Goal: Task Accomplishment & Management: Complete application form

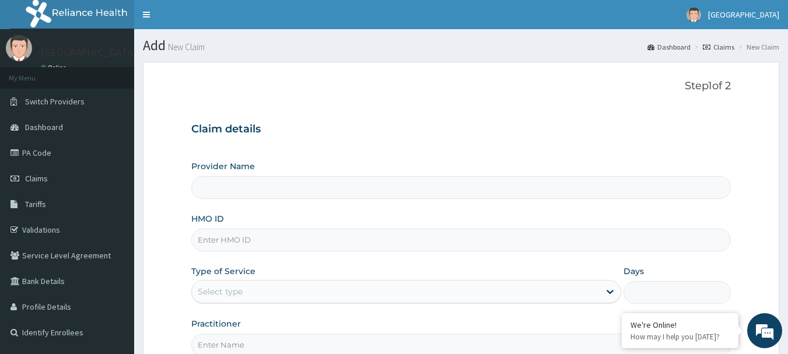
type input "[GEOGRAPHIC_DATA]"
click at [200, 243] on input "HMO ID" at bounding box center [461, 240] width 540 height 23
type input "N"
type input "CHL/10824/D"
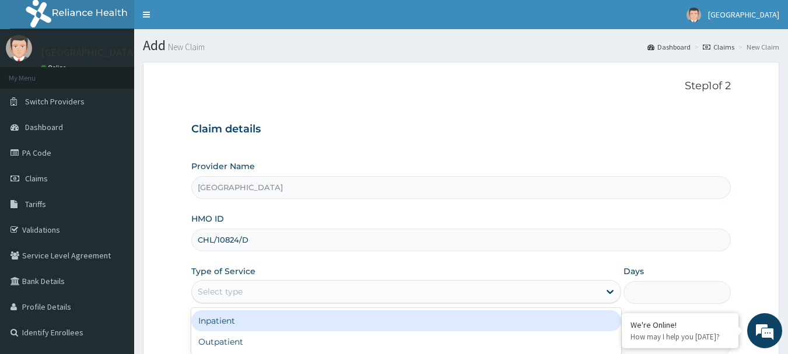
click at [203, 294] on div "Select type" at bounding box center [220, 292] width 45 height 12
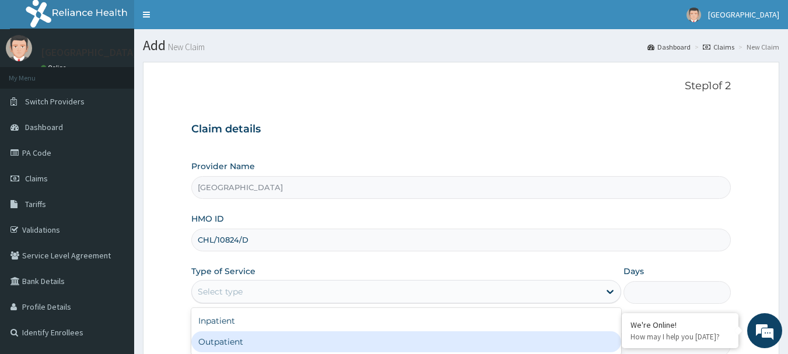
click at [205, 344] on div "Outpatient" at bounding box center [406, 342] width 430 height 21
type input "1"
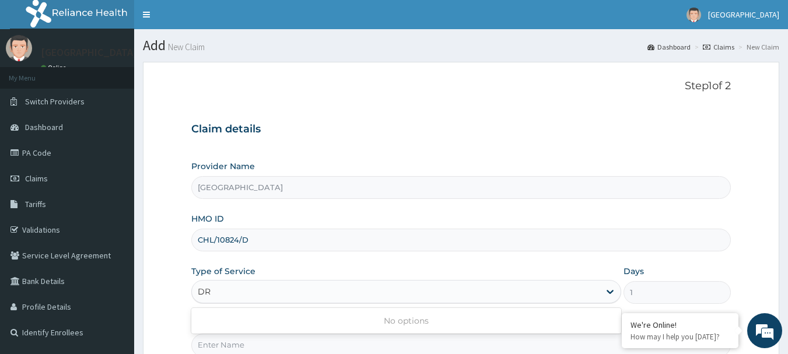
click at [198, 317] on div "No options" at bounding box center [406, 320] width 430 height 21
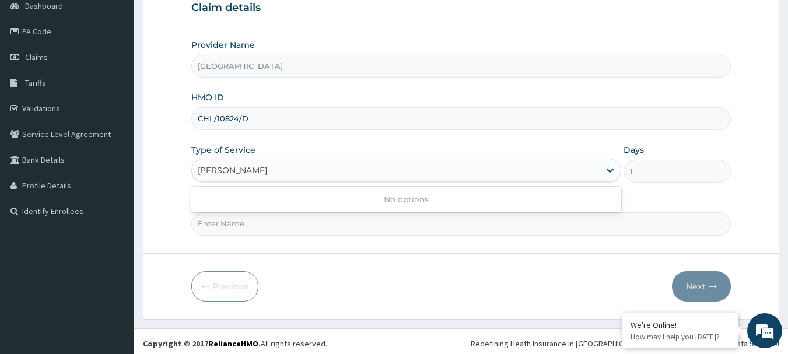
scroll to position [125, 0]
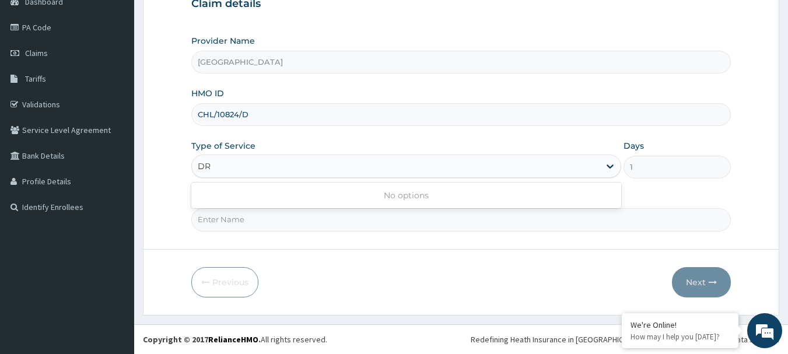
type input "D"
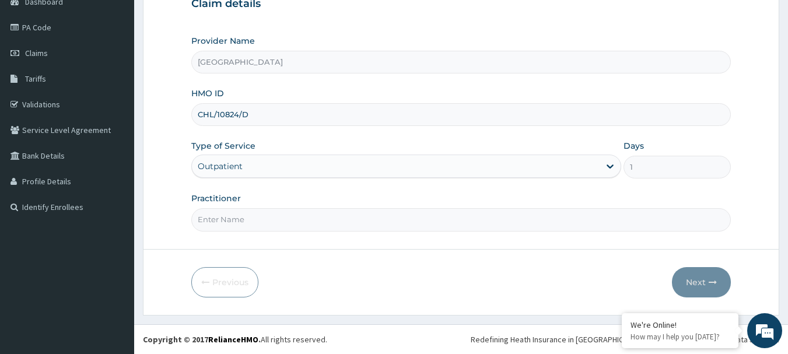
type input "D"
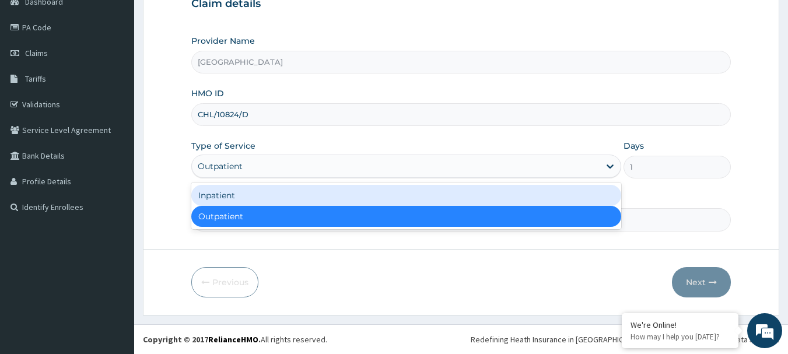
click at [201, 215] on div "Outpatient" at bounding box center [406, 216] width 430 height 21
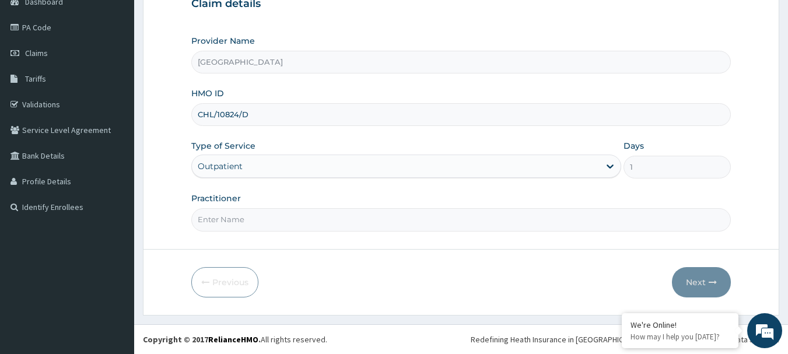
type input "D"
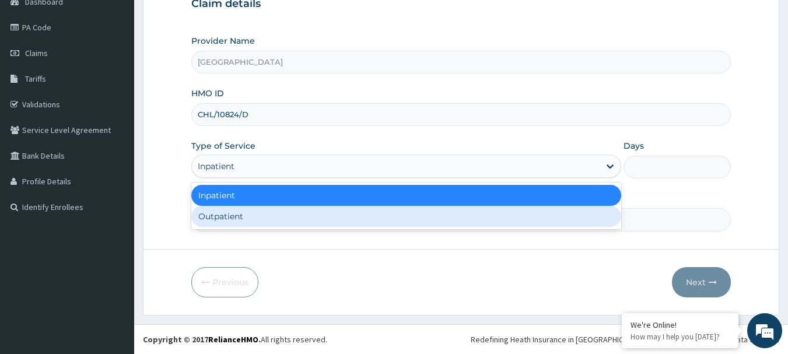
click at [194, 204] on div "Inpatient Outpatient" at bounding box center [406, 206] width 430 height 47
click at [201, 219] on div "Outpatient" at bounding box center [406, 216] width 430 height 21
type input "1"
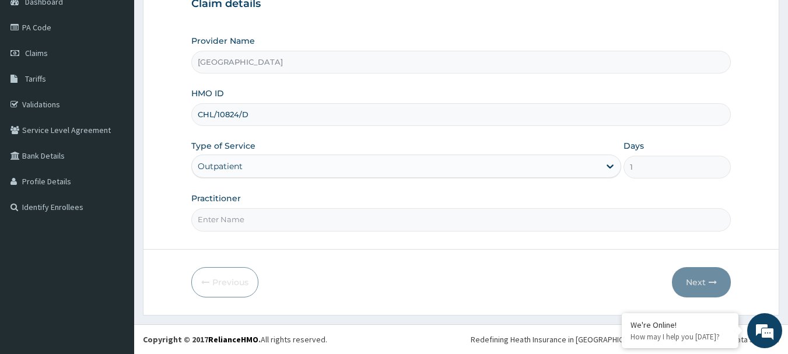
type input "3"
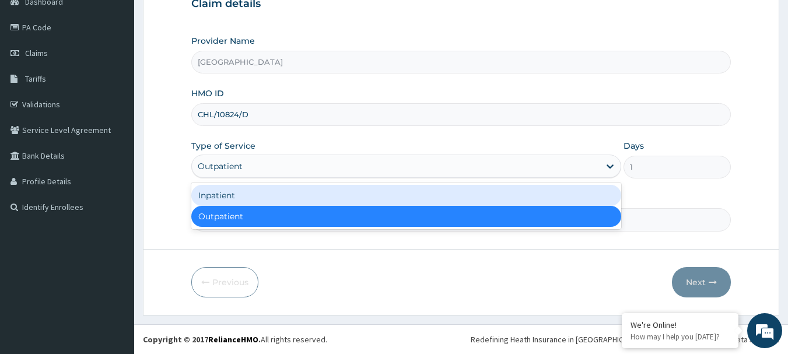
type input "3"
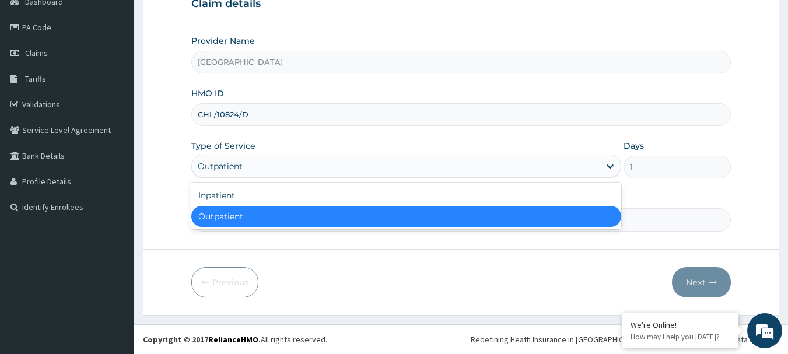
click at [341, 218] on div "Outpatient" at bounding box center [406, 216] width 430 height 21
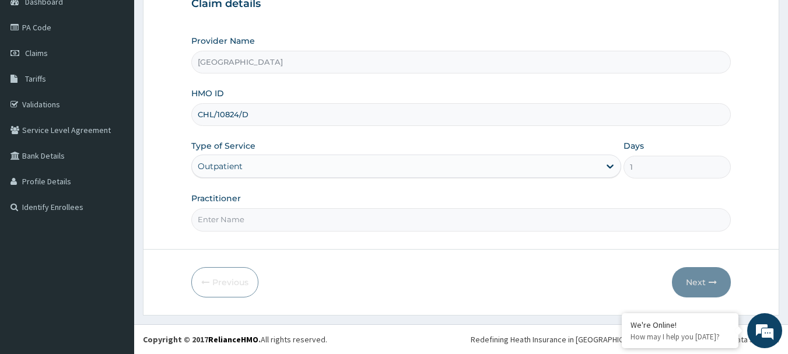
click at [247, 212] on input "Practitioner" at bounding box center [461, 219] width 540 height 23
type input "[PERSON_NAME]"
click at [703, 275] on button "Next" at bounding box center [701, 282] width 59 height 30
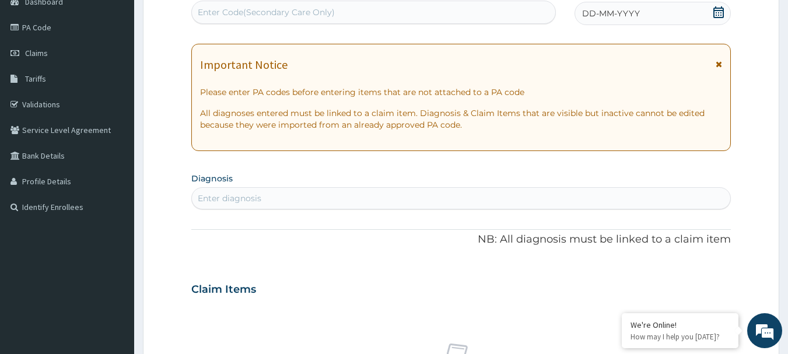
click at [619, 7] on div "DD-MM-YYYY" at bounding box center [653, 13] width 156 height 23
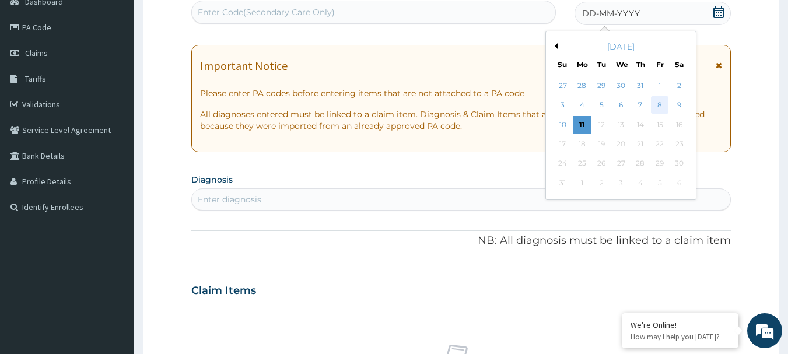
click at [662, 102] on div "8" at bounding box center [660, 106] width 18 height 18
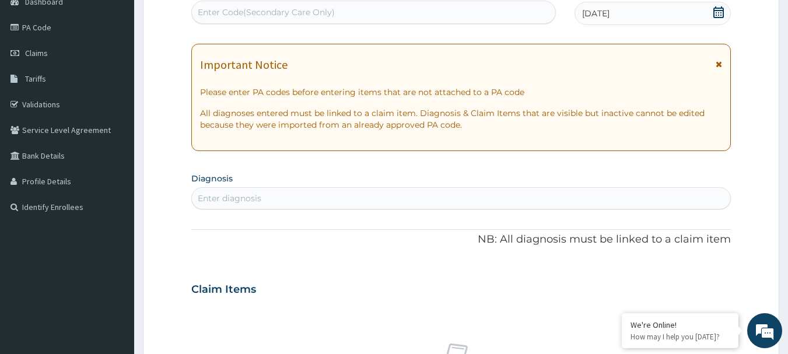
click at [196, 211] on div "PA Code / Prescription Code Enter Code(Secondary Care Only) Encounter Date [DAT…" at bounding box center [461, 288] width 540 height 604
click at [205, 194] on div "Enter diagnosis" at bounding box center [230, 199] width 64 height 12
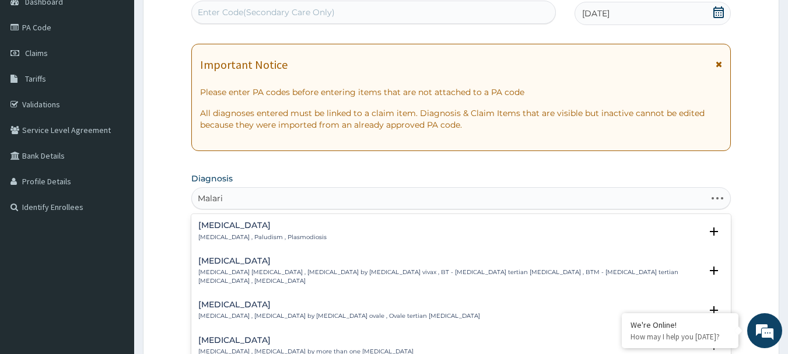
type input "[MEDICAL_DATA]"
drag, startPoint x: 207, startPoint y: 194, endPoint x: 207, endPoint y: 223, distance: 29.2
click at [207, 210] on div "option [MEDICAL_DATA] focused, 1 of 38. 38 results available for search term [M…" at bounding box center [461, 198] width 540 height 22
click at [207, 223] on h4 "[MEDICAL_DATA]" at bounding box center [262, 225] width 128 height 9
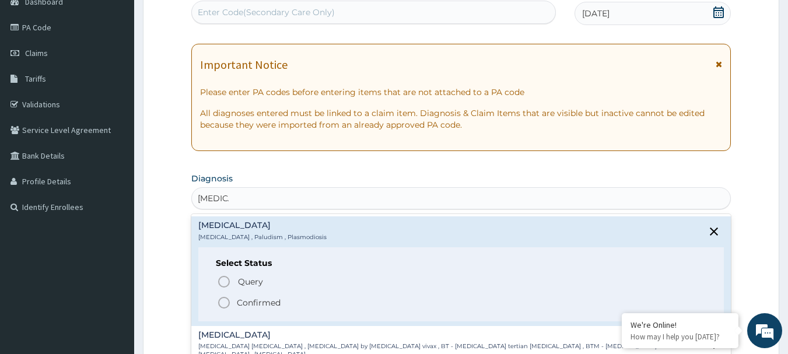
click at [219, 302] on icon "status option filled" at bounding box center [224, 303] width 14 height 14
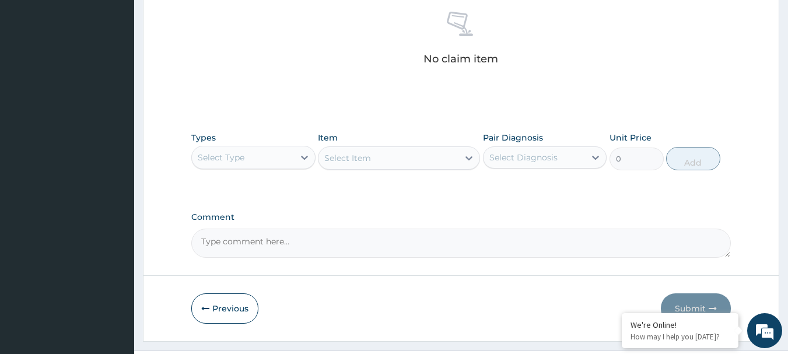
scroll to position [463, 0]
click at [198, 144] on div "Select Type" at bounding box center [253, 155] width 124 height 23
click at [230, 153] on div "Select Type" at bounding box center [221, 155] width 47 height 12
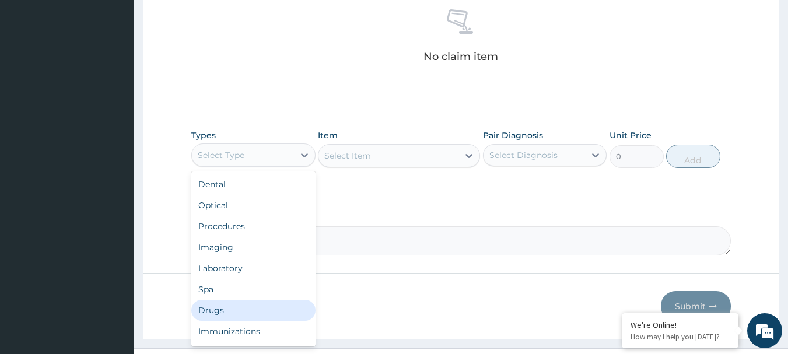
click at [207, 310] on div "Drugs" at bounding box center [253, 310] width 124 height 21
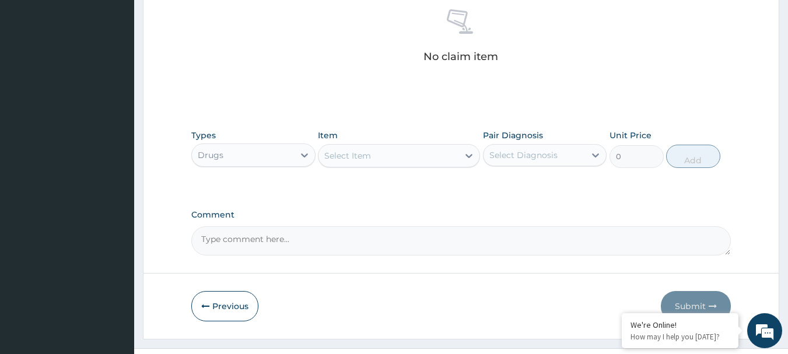
click at [326, 151] on div "Select Item" at bounding box center [348, 156] width 47 height 12
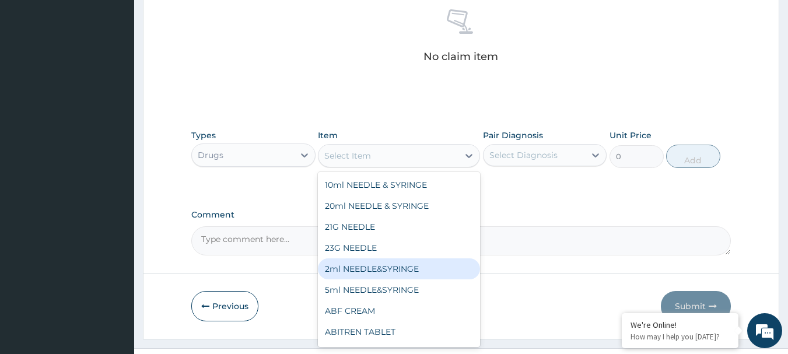
click at [326, 266] on div "2ml NEEDLE&SYRINGE" at bounding box center [399, 269] width 162 height 21
type input "26.25"
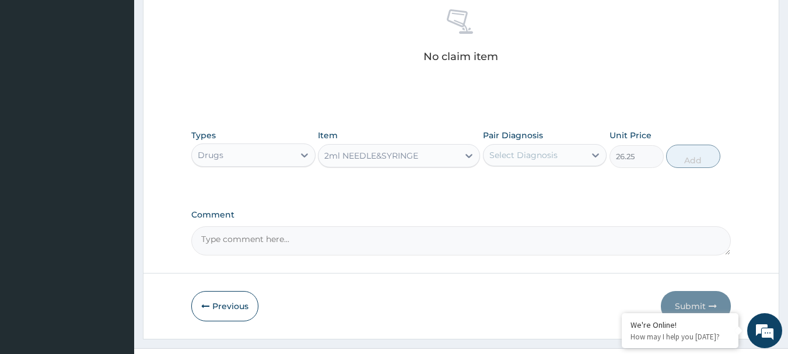
click at [503, 153] on div "Select Diagnosis" at bounding box center [524, 155] width 68 height 12
click at [501, 161] on div "Select Diagnosis" at bounding box center [524, 155] width 68 height 12
click at [494, 152] on div "Select Diagnosis" at bounding box center [524, 155] width 68 height 12
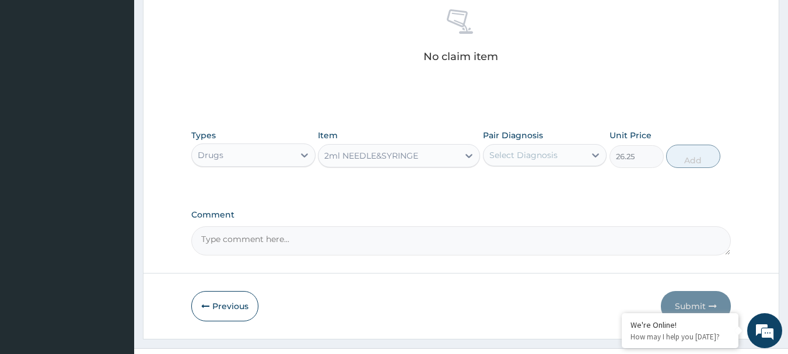
click at [494, 152] on div "Select Diagnosis" at bounding box center [524, 155] width 68 height 12
click at [490, 184] on input "checkbox" at bounding box center [494, 184] width 8 height 8
checkbox input "true"
click at [691, 148] on button "Add" at bounding box center [694, 156] width 54 height 23
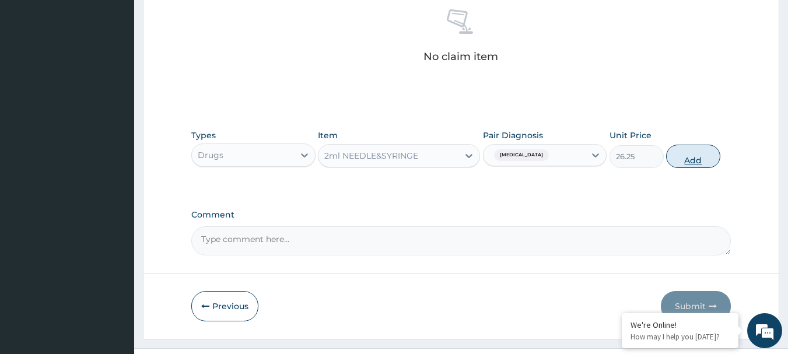
type input "0"
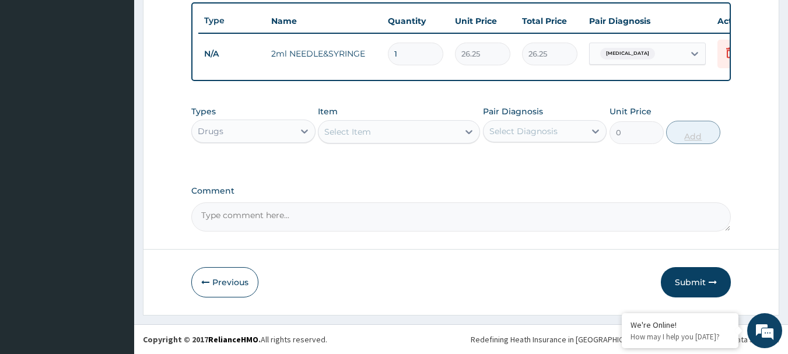
scroll to position [441, 0]
click at [691, 148] on div "Types Drugs Item Select Item Pair Diagnosis Select Diagnosis Unit Price 0 Add" at bounding box center [461, 125] width 540 height 50
click at [336, 124] on div "Select Item" at bounding box center [389, 132] width 140 height 19
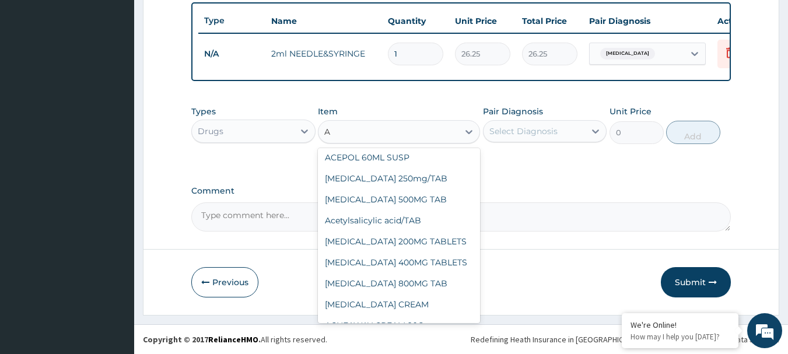
scroll to position [0, 0]
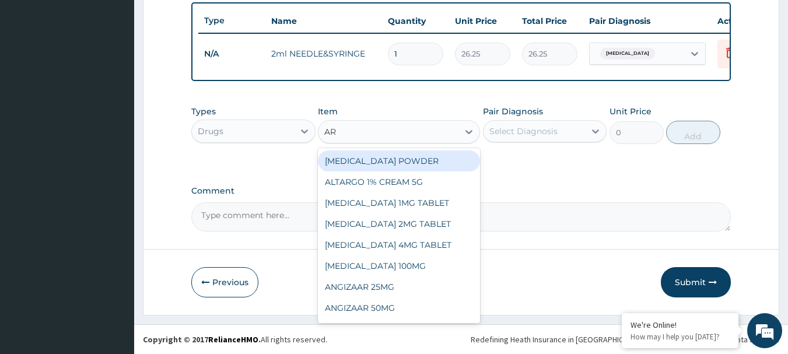
type input "ART"
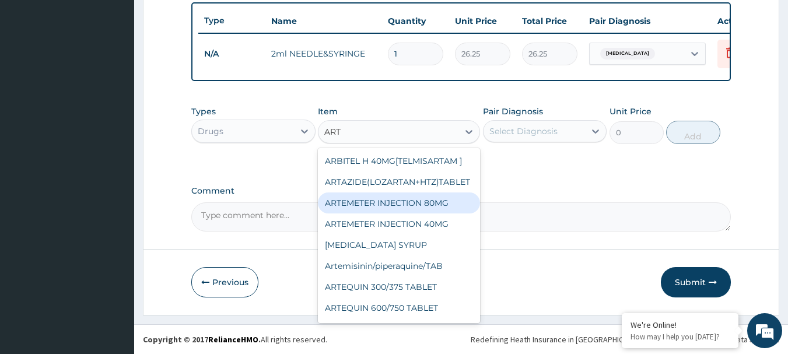
click at [364, 200] on div "ARTEMETER INJECTION 80MG" at bounding box center [399, 203] width 162 height 21
type input "210"
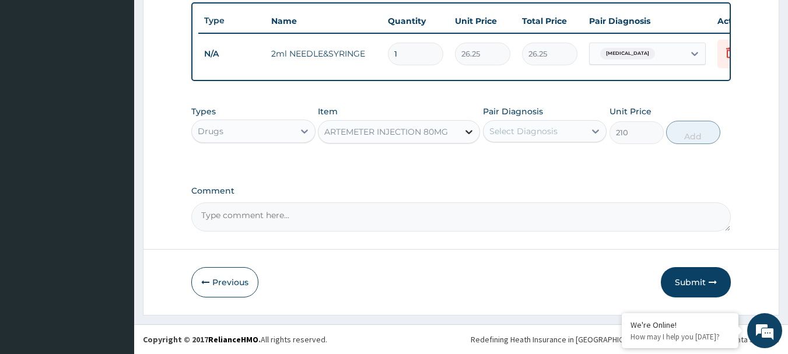
click at [472, 131] on icon at bounding box center [469, 132] width 7 height 4
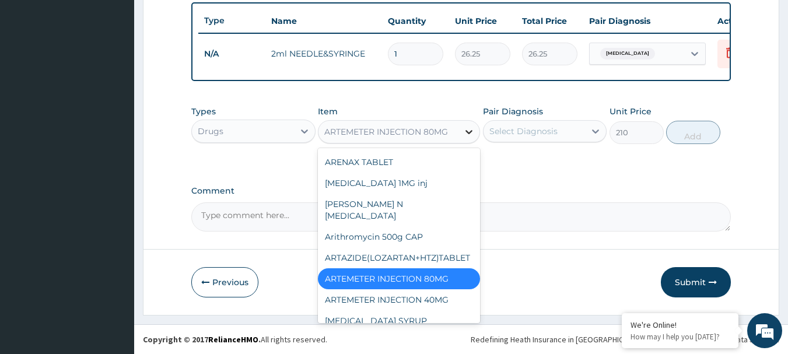
scroll to position [2921, 0]
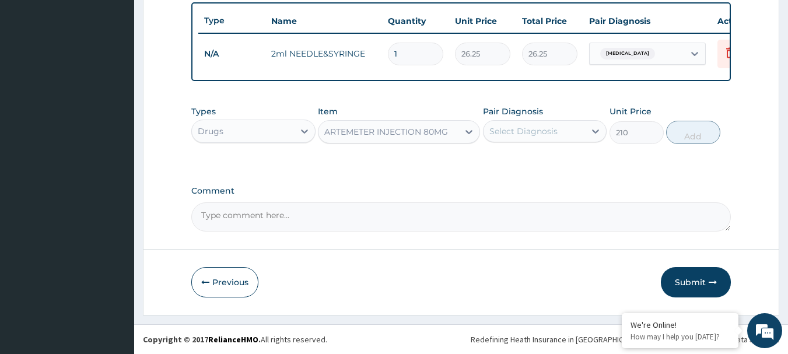
click at [506, 109] on label "Pair Diagnosis" at bounding box center [513, 112] width 60 height 12
click at [522, 129] on div "Select Diagnosis" at bounding box center [524, 131] width 68 height 12
click at [493, 157] on input "checkbox" at bounding box center [494, 160] width 8 height 8
checkbox input "true"
click at [675, 129] on button "Add" at bounding box center [694, 132] width 54 height 23
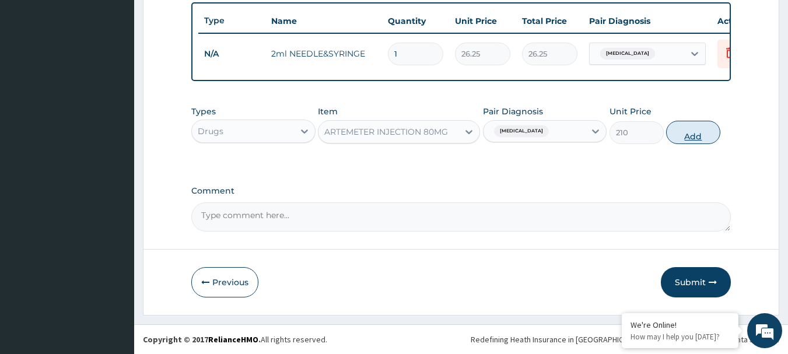
type input "0"
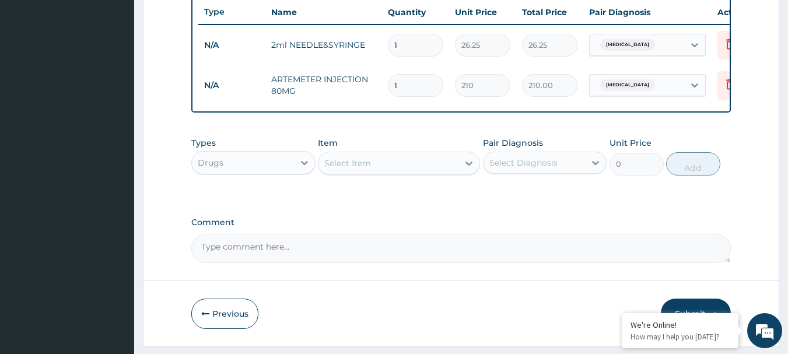
click at [389, 54] on div "1" at bounding box center [415, 45] width 55 height 23
click at [333, 168] on div "Select Item" at bounding box center [348, 164] width 47 height 12
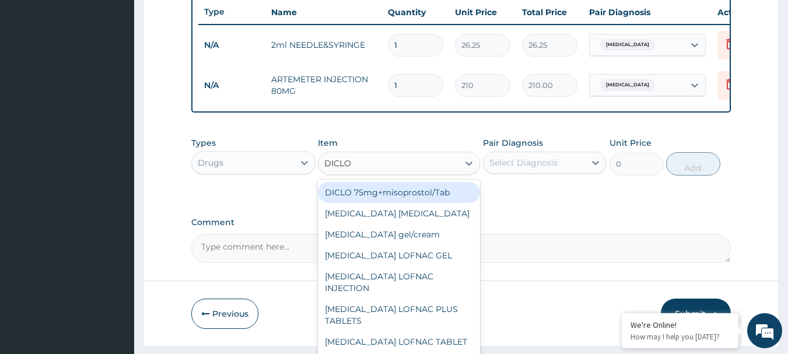
type input "DICLOF"
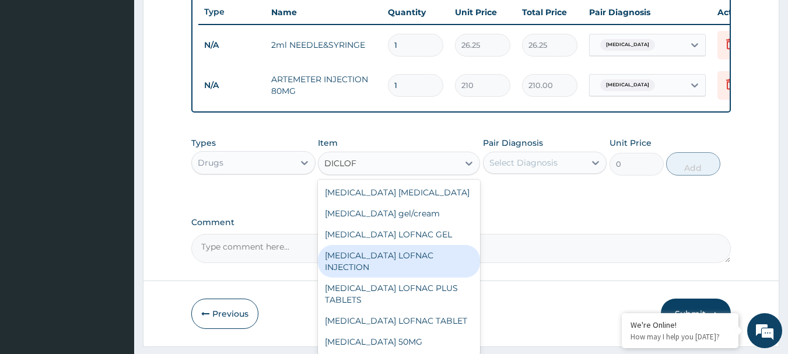
click at [346, 264] on div "[MEDICAL_DATA] LOFNAC INJECTION" at bounding box center [399, 261] width 162 height 33
type input "52.5"
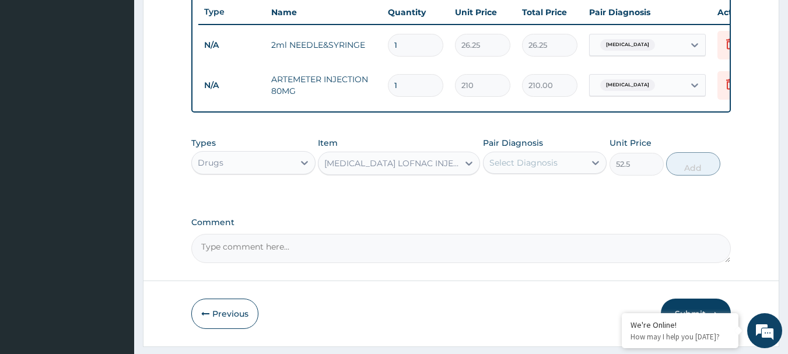
click at [376, 261] on textarea "Comment" at bounding box center [461, 248] width 540 height 29
click at [399, 254] on textarea "Comment" at bounding box center [461, 248] width 540 height 29
click at [515, 166] on div "Select Diagnosis" at bounding box center [524, 163] width 68 height 12
click at [493, 196] on input "checkbox" at bounding box center [494, 192] width 8 height 8
checkbox input "true"
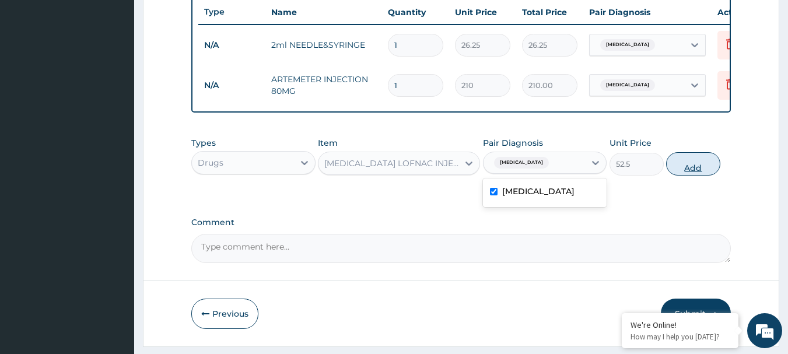
click at [682, 166] on button "Add" at bounding box center [694, 163] width 54 height 23
type input "0"
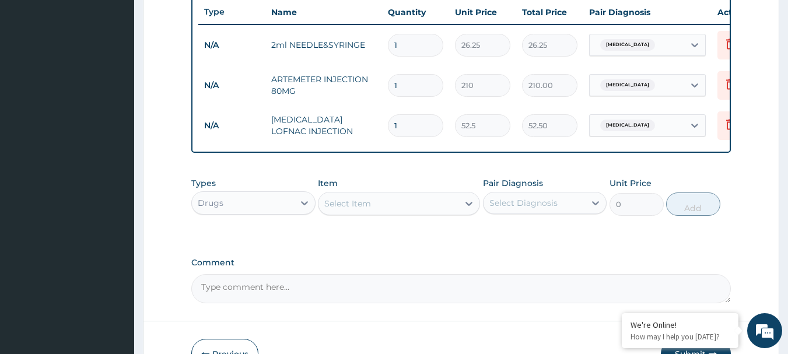
click at [332, 210] on div "Select Item" at bounding box center [348, 204] width 47 height 12
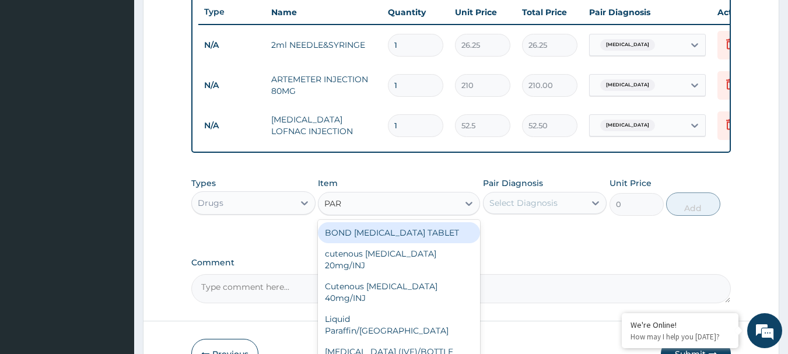
type input "PARA"
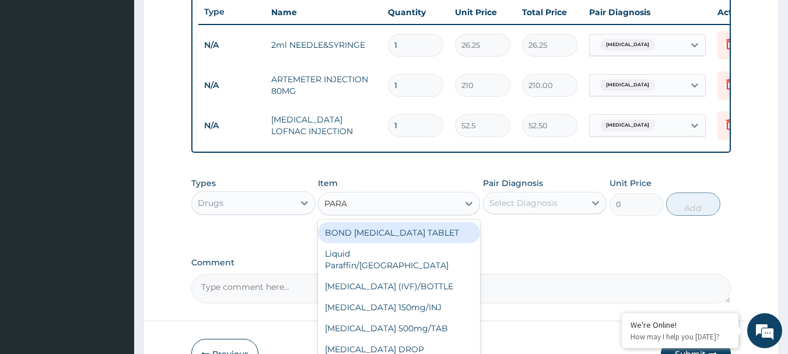
click at [341, 240] on div "BOND [MEDICAL_DATA] TABLET" at bounding box center [399, 232] width 162 height 21
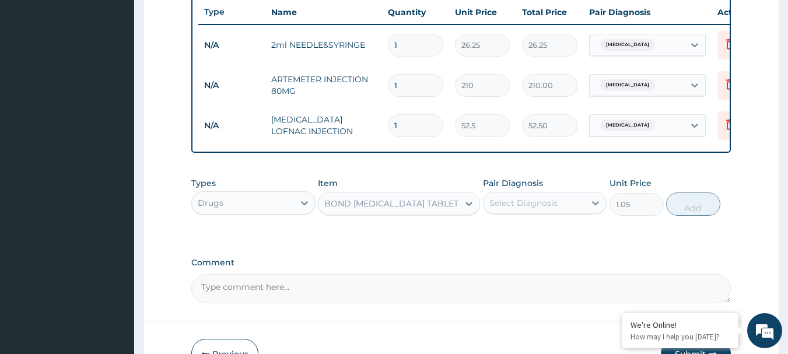
click at [396, 204] on div "BOND [MEDICAL_DATA] TABLET" at bounding box center [389, 203] width 140 height 19
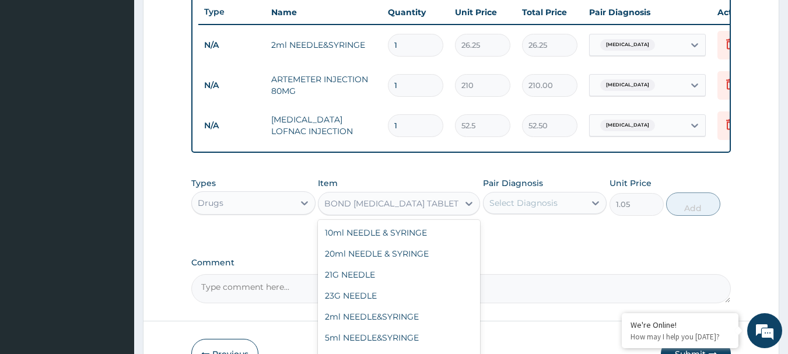
scroll to position [6462, 0]
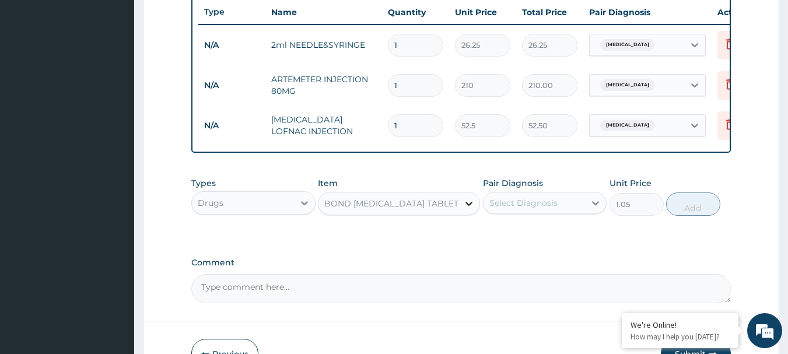
click at [468, 209] on icon at bounding box center [469, 204] width 12 height 12
click at [398, 210] on div "BOND [MEDICAL_DATA] TABLET" at bounding box center [392, 204] width 134 height 12
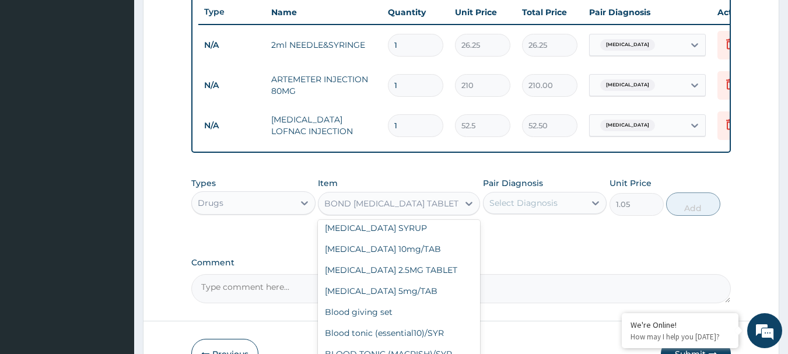
click at [392, 210] on div "BOND [MEDICAL_DATA] TABLET" at bounding box center [392, 204] width 134 height 12
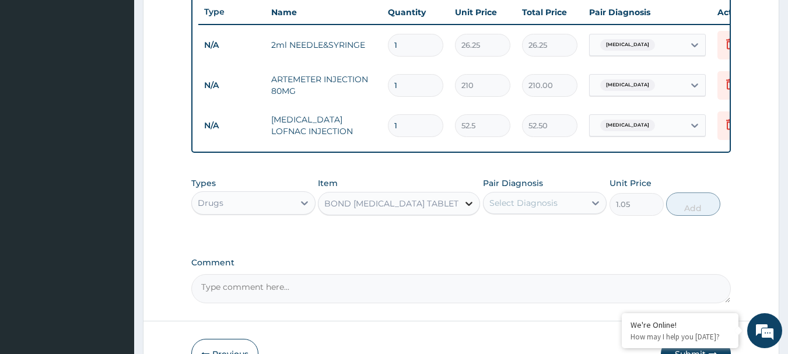
click at [460, 212] on div at bounding box center [469, 203] width 21 height 21
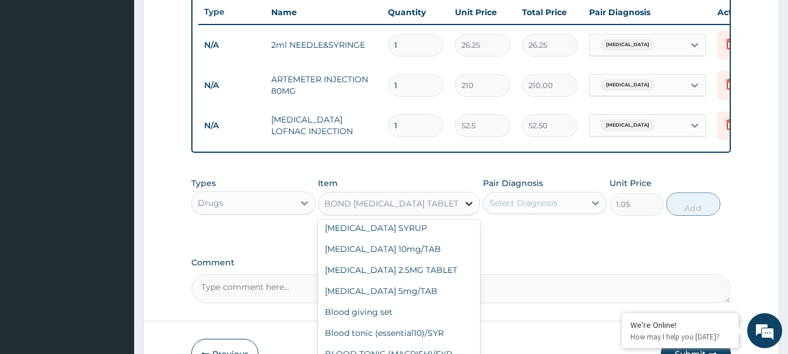
click at [462, 211] on div at bounding box center [469, 203] width 21 height 21
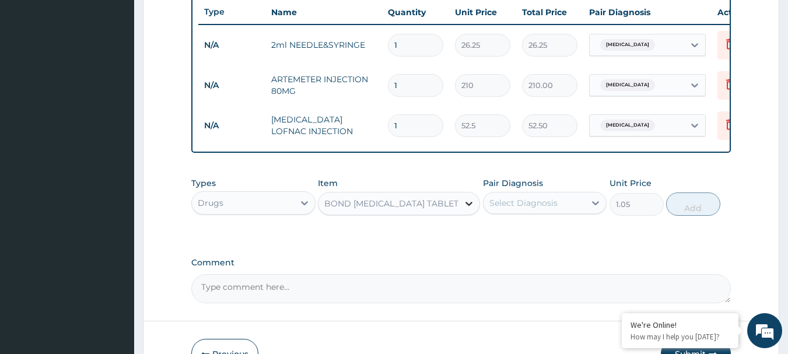
click at [462, 211] on div at bounding box center [469, 203] width 21 height 21
click at [396, 44] on input "1" at bounding box center [415, 45] width 55 height 23
click at [303, 205] on div at bounding box center [304, 203] width 21 height 21
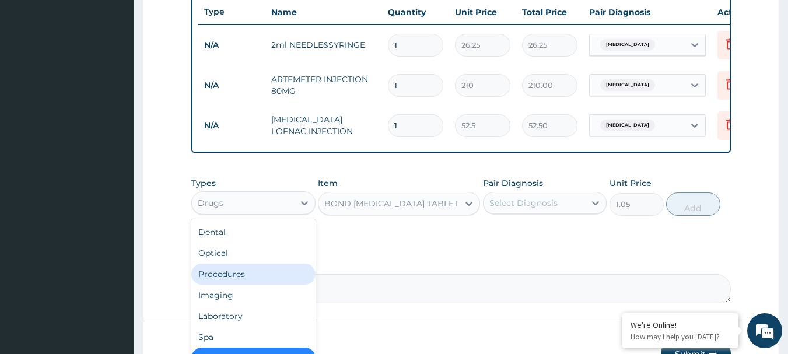
scroll to position [40, 0]
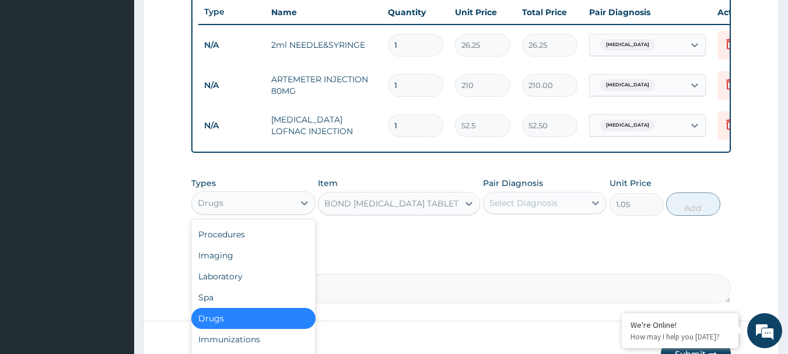
click at [230, 318] on div "Drugs" at bounding box center [253, 318] width 124 height 21
type input "0"
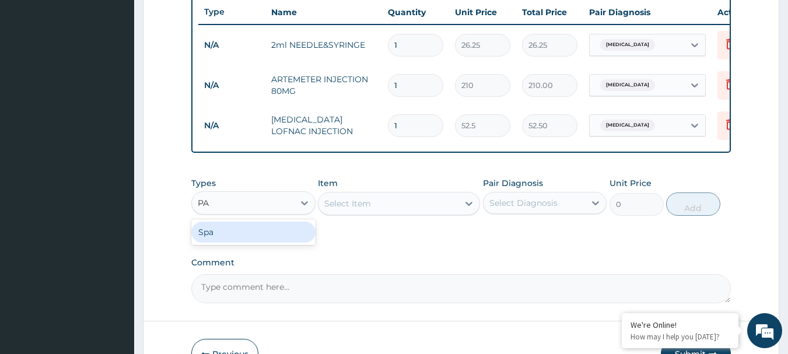
type input "P"
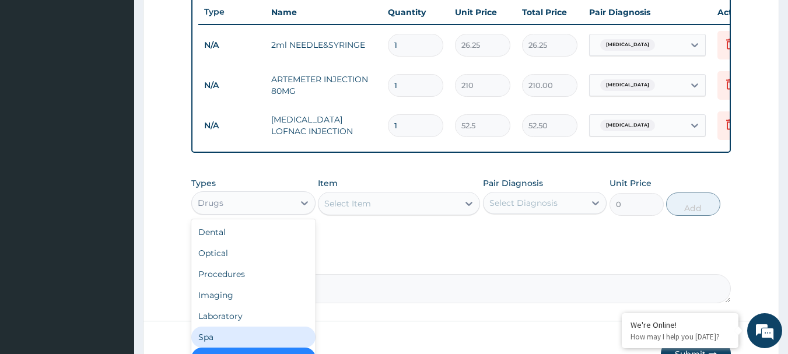
type input "P"
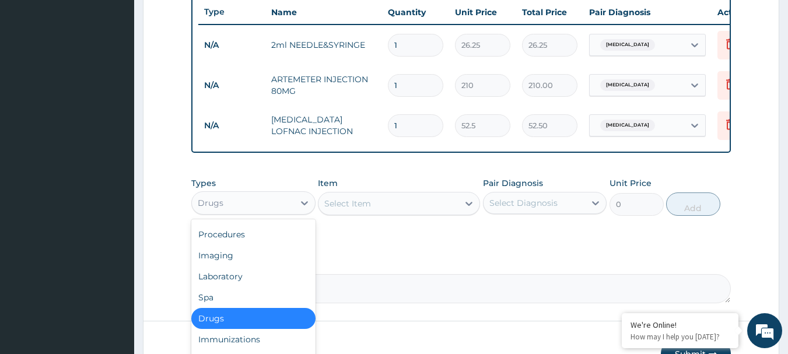
click at [254, 320] on div "Drugs" at bounding box center [253, 318] width 124 height 21
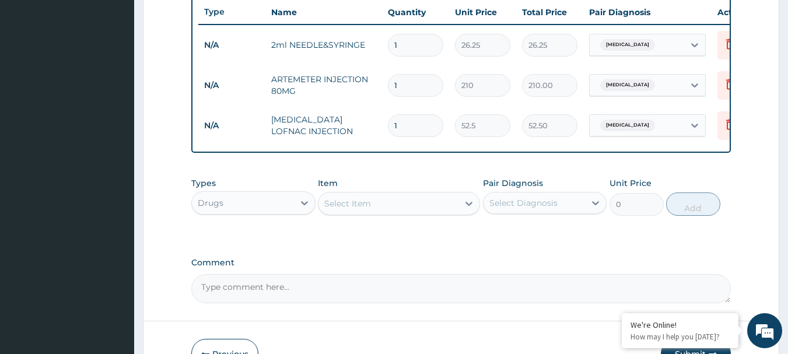
type input "P"
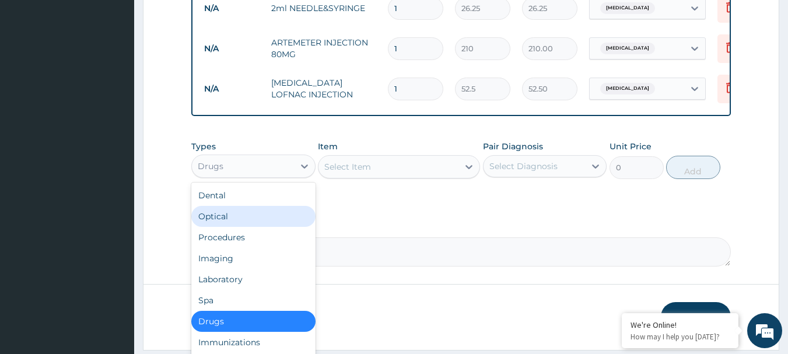
scroll to position [478, 0]
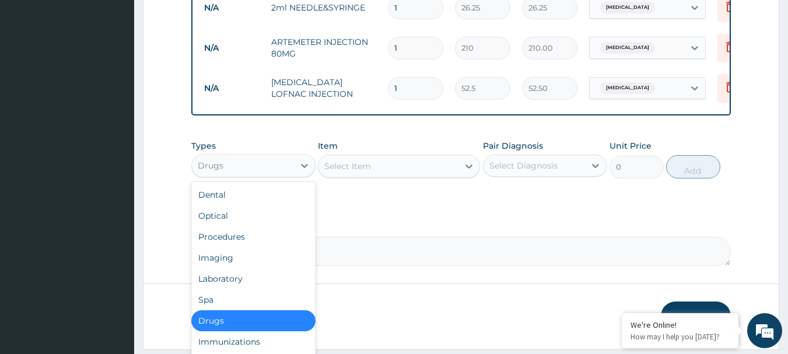
click at [219, 327] on div "Drugs" at bounding box center [253, 320] width 124 height 21
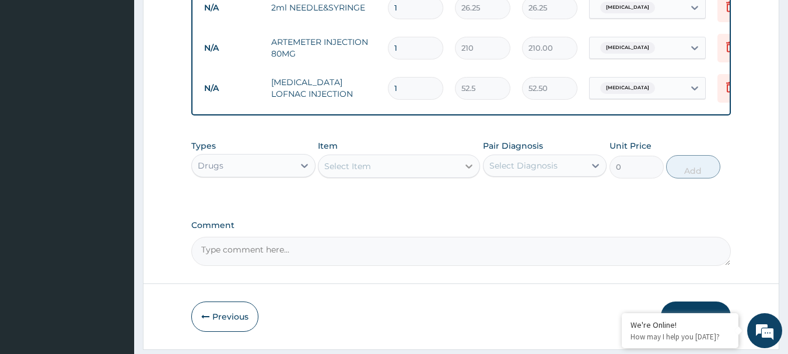
click at [469, 172] on icon at bounding box center [469, 167] width 12 height 12
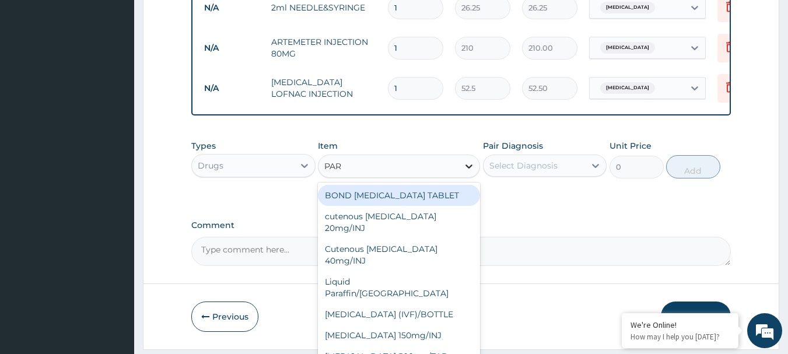
type input "PARA"
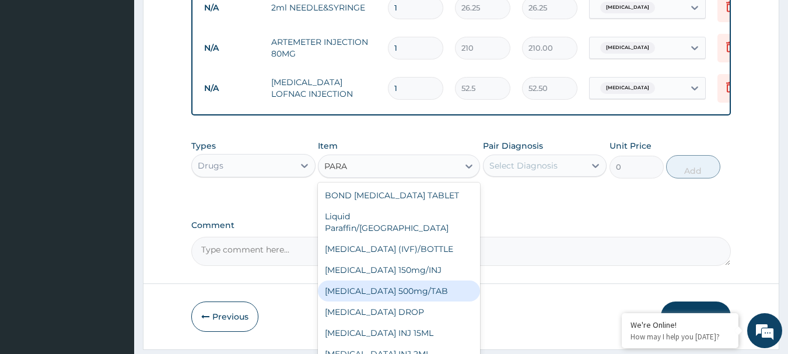
click at [387, 289] on div "[MEDICAL_DATA] 500mg/TAB" at bounding box center [399, 291] width 162 height 21
type input "5.25"
